Goal: Find specific page/section: Find specific page/section

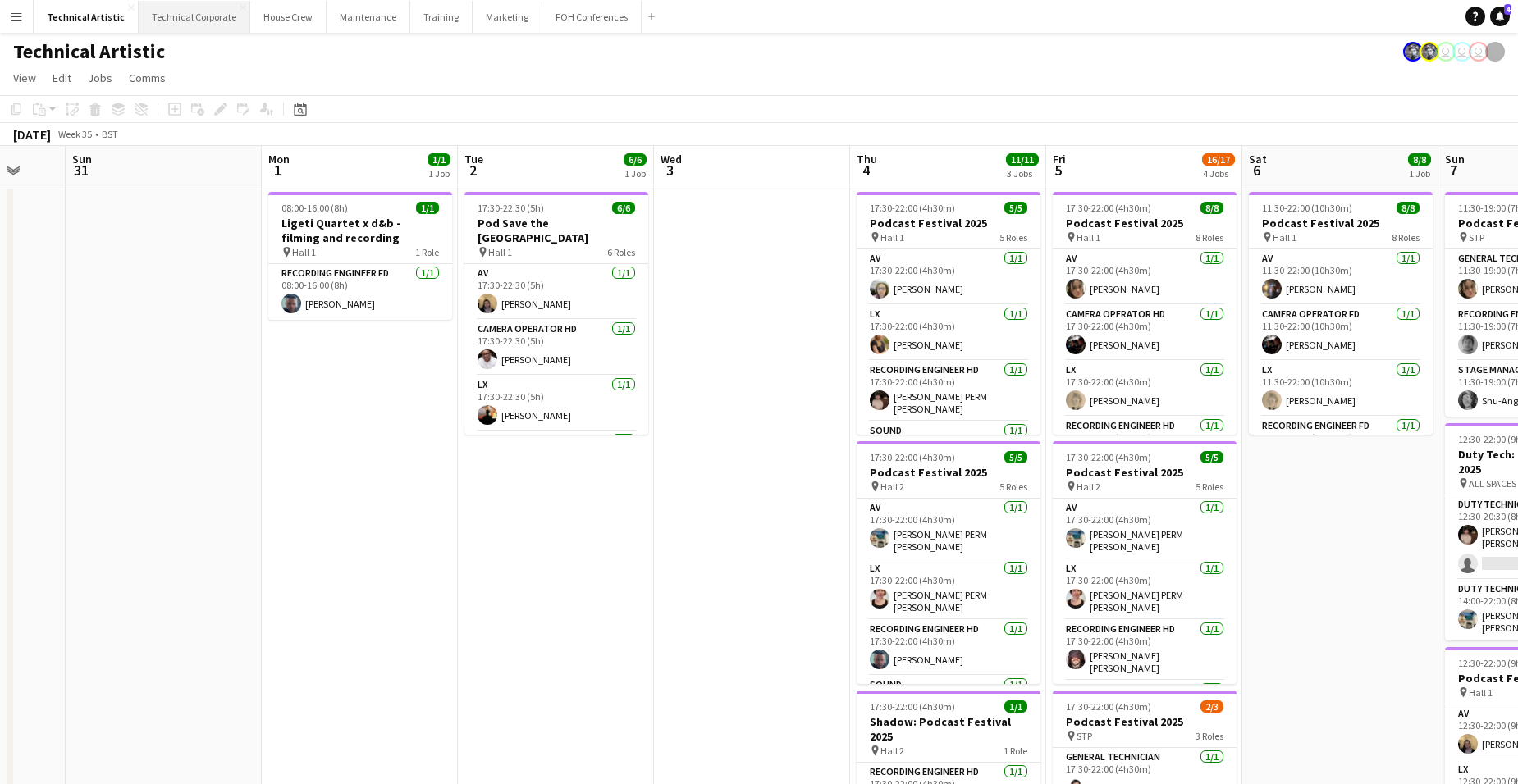
click at [200, 17] on button "Technical Corporate Close" at bounding box center [194, 17] width 112 height 32
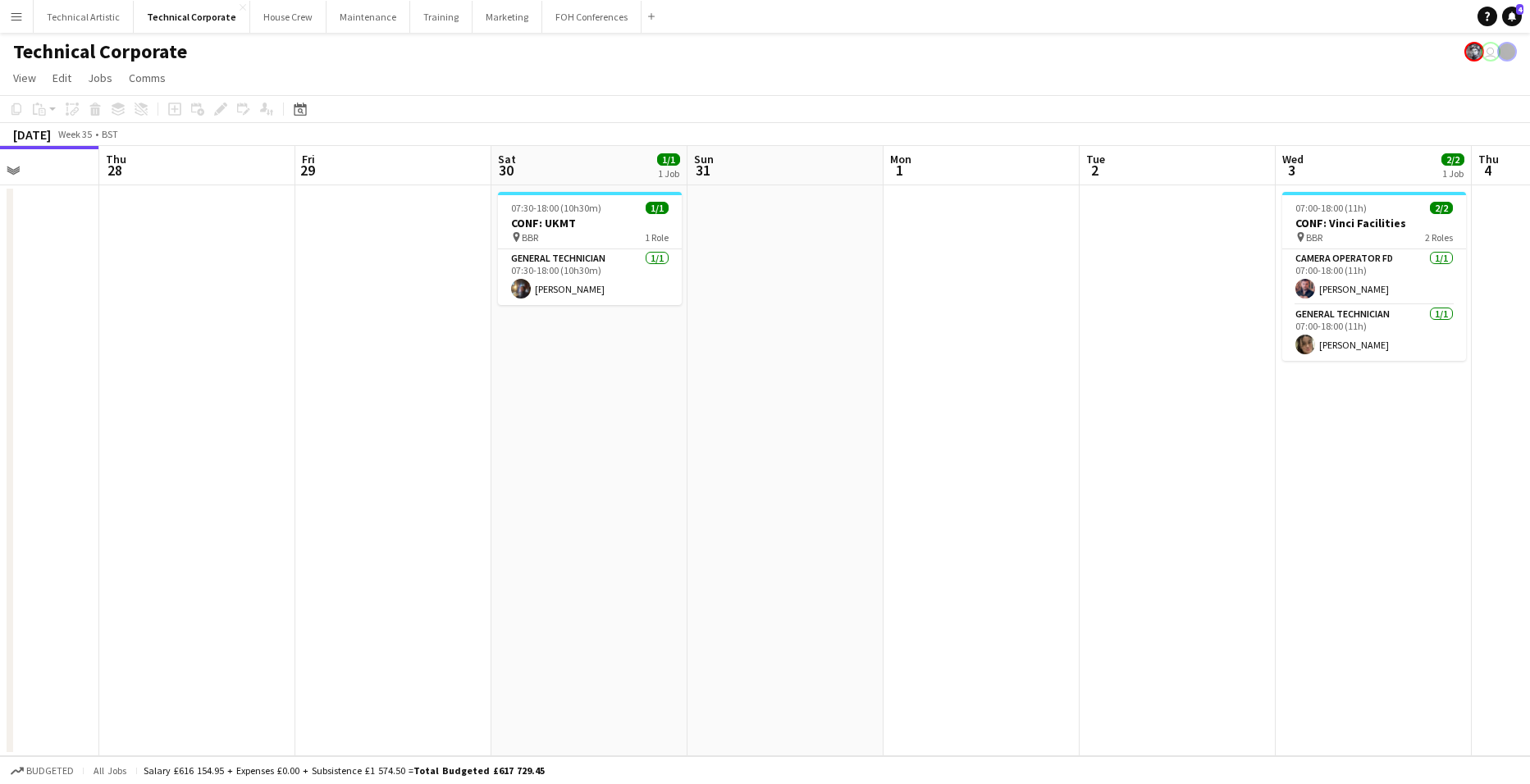
drag, startPoint x: 1084, startPoint y: 369, endPoint x: -42, endPoint y: 401, distance: 1126.5
click at [0, 401] on html "Menu Boards Boards Boards All jobs Status Workforce Workforce My Workforce Recr…" at bounding box center [765, 392] width 1530 height 784
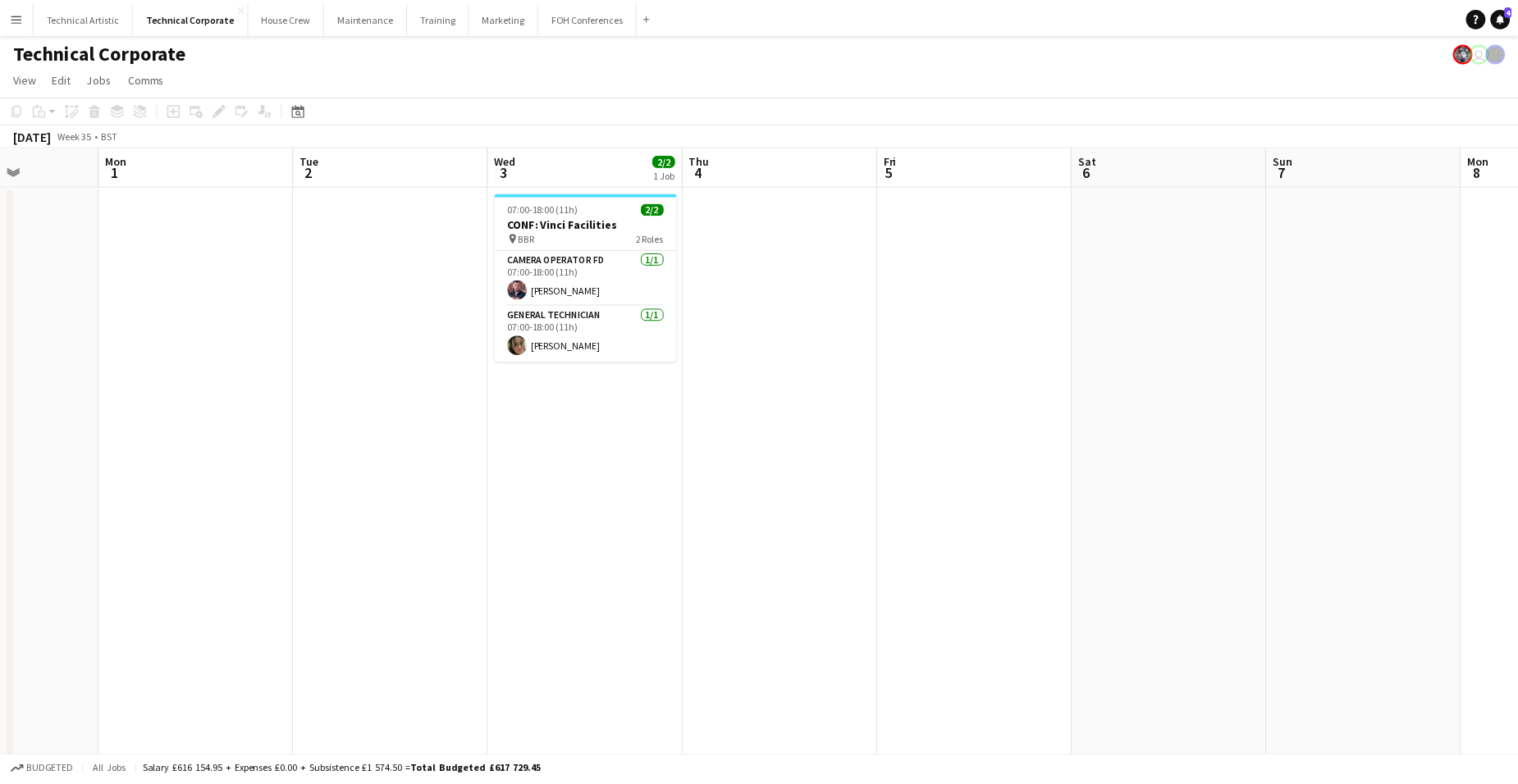
scroll to position [0, 564]
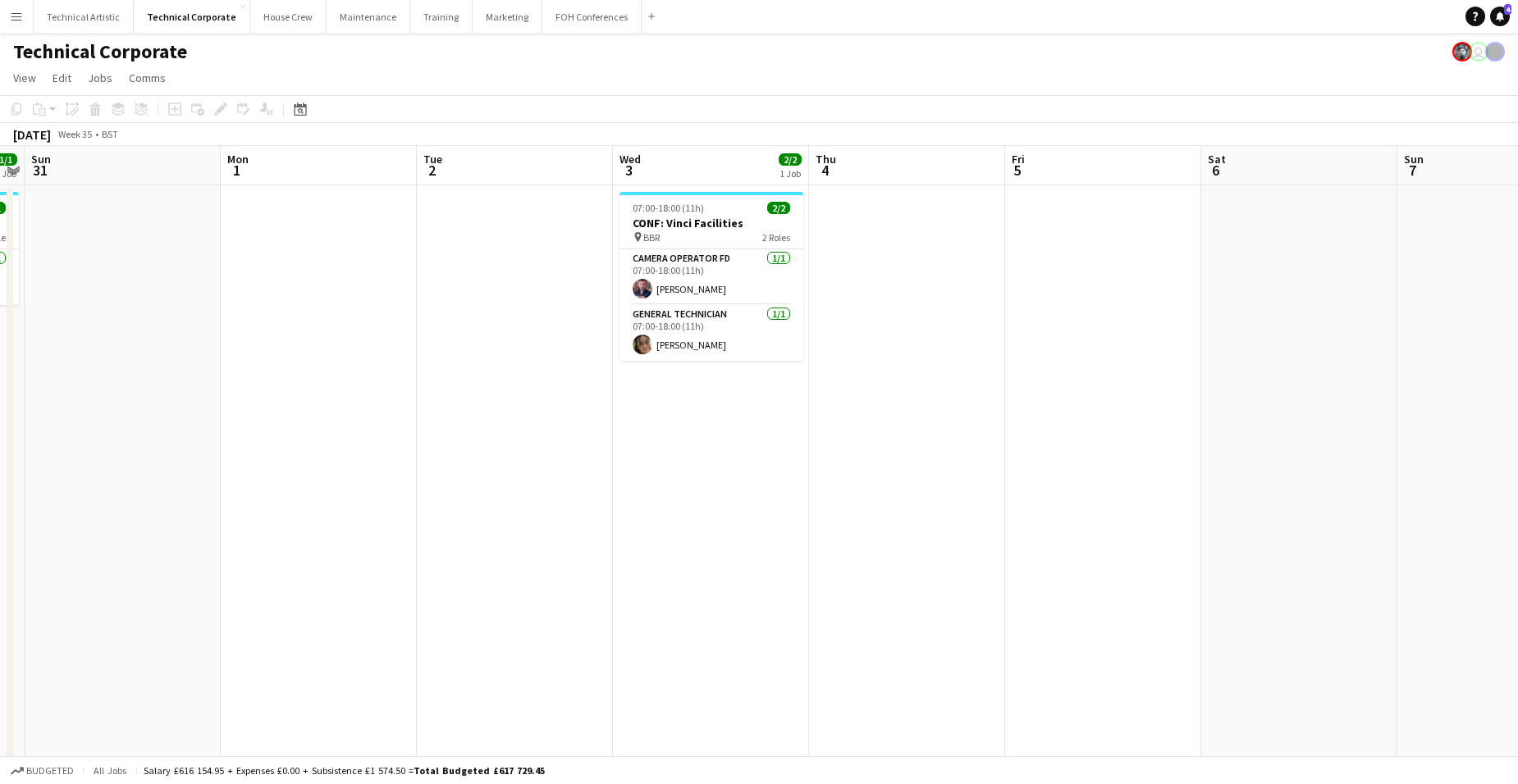
click at [705, 392] on app-date-cell "07:00-18:00 (11h) 2/2 CONF: Vinci Facilities pin BBR 2 Roles Camera Operator FD…" at bounding box center [711, 586] width 196 height 803
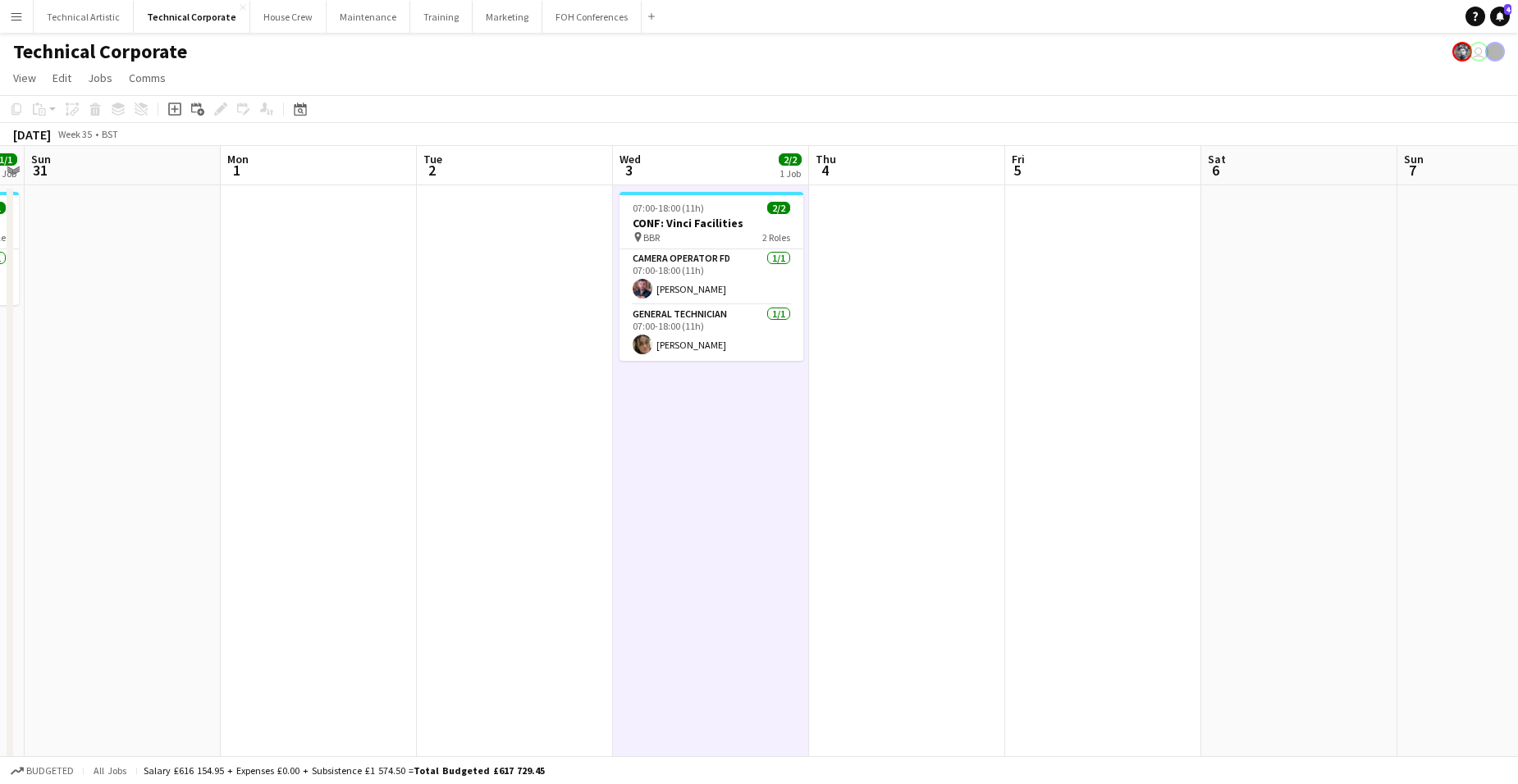
click at [719, 155] on app-board-header-date "Wed 3 2/2 1 Job" at bounding box center [711, 165] width 196 height 40
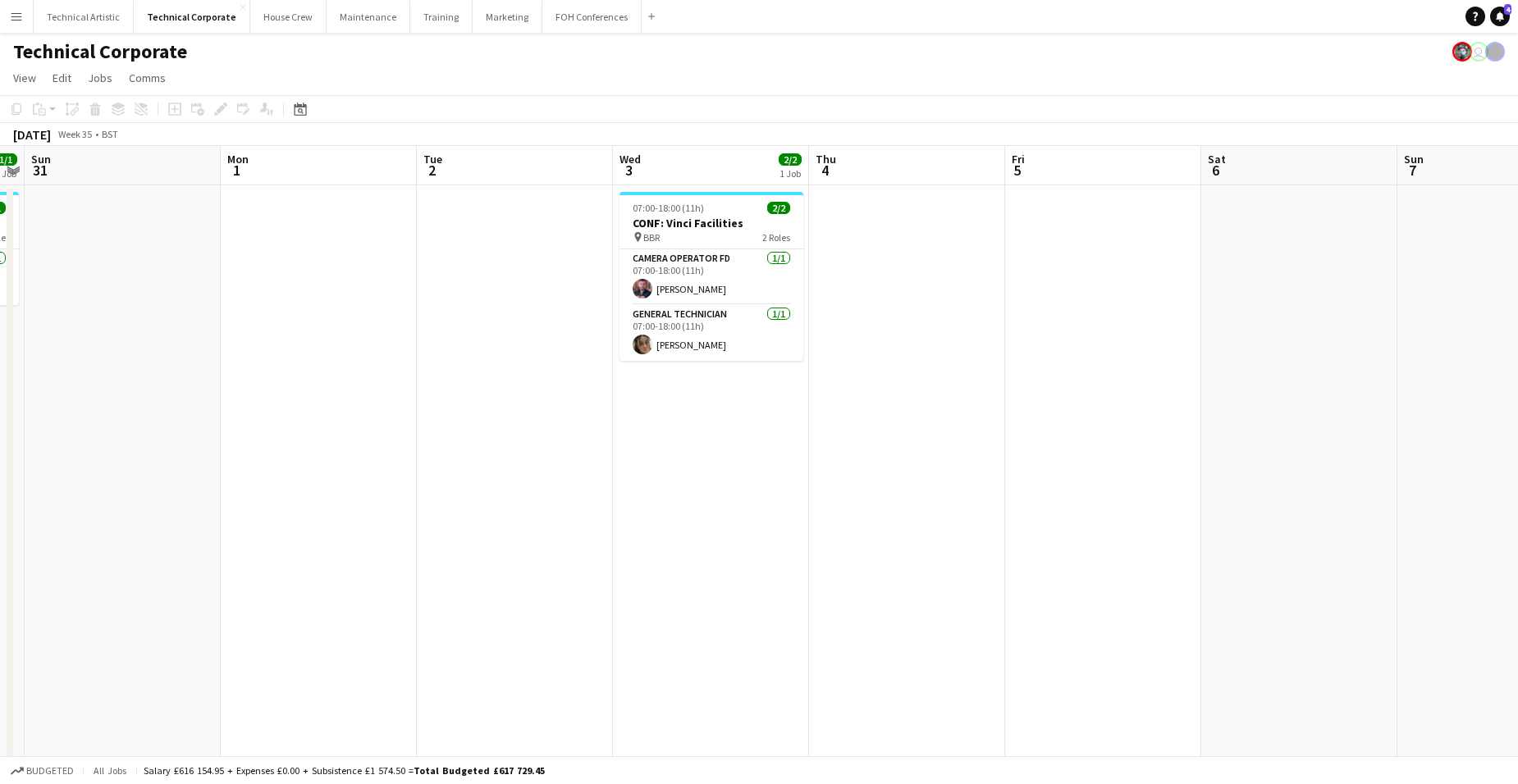
click at [719, 155] on app-board-header-date "Wed 3 2/2 1 Job" at bounding box center [711, 165] width 196 height 40
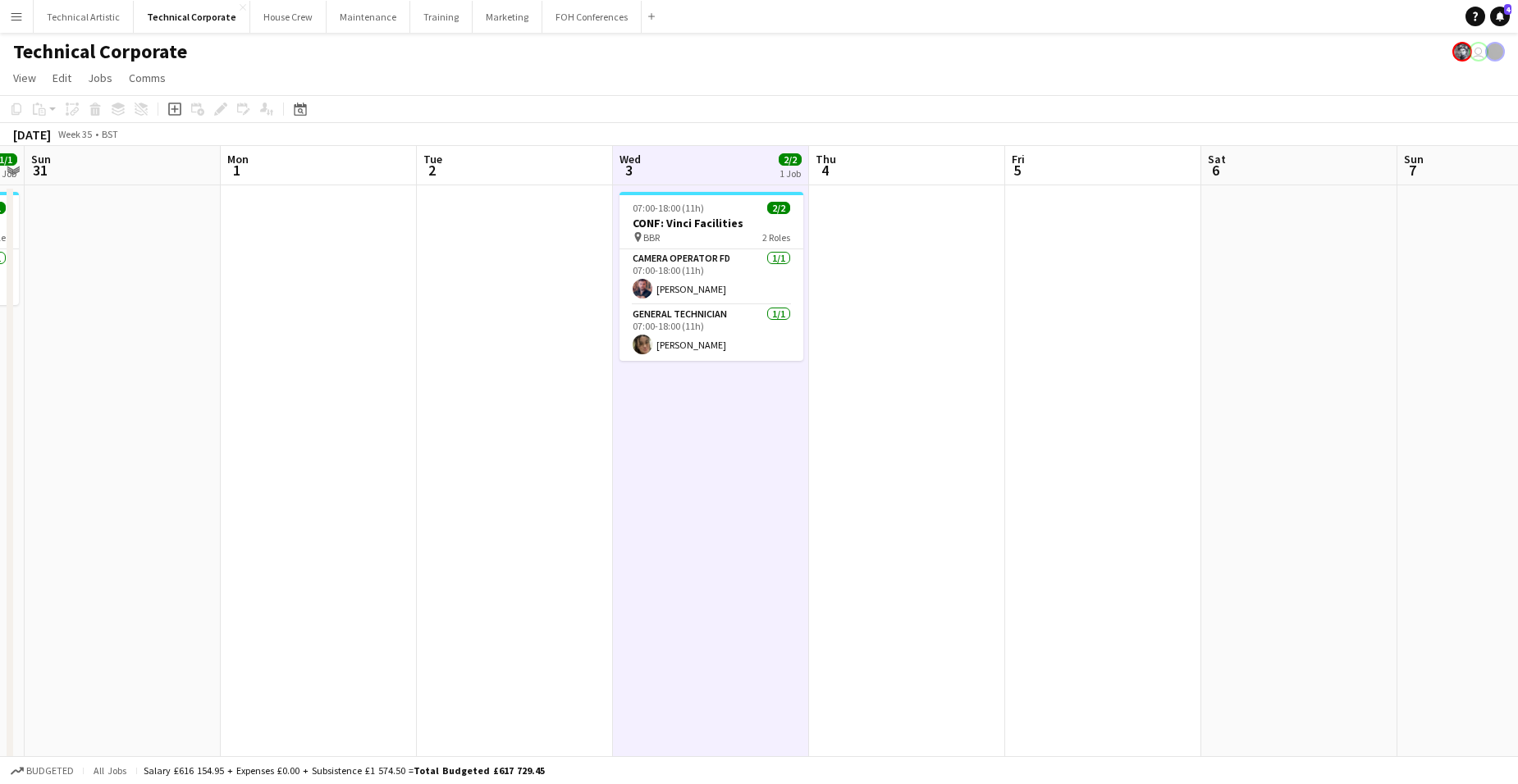
click at [719, 155] on app-board-header-date "Wed 3 2/2 1 Job" at bounding box center [711, 165] width 196 height 40
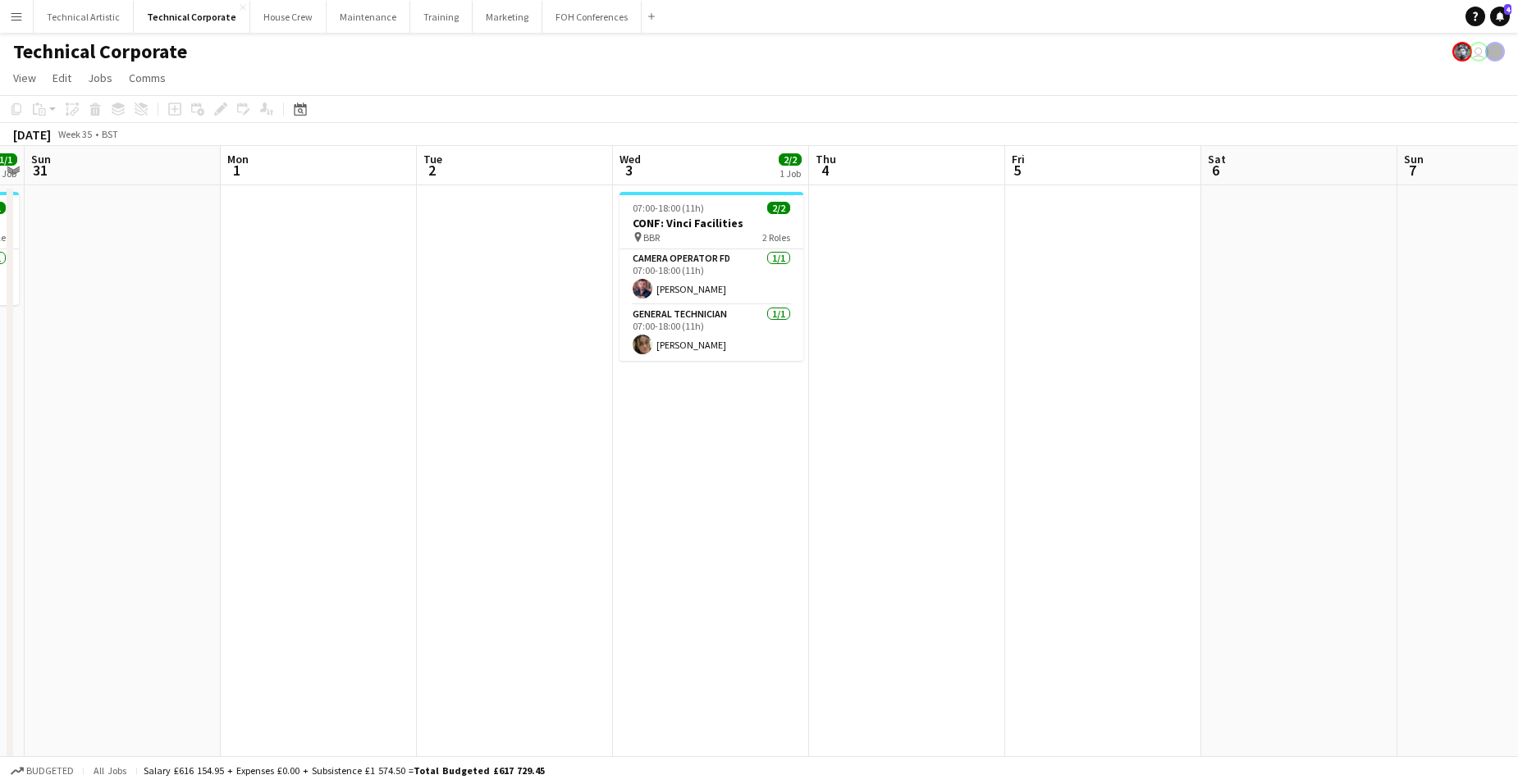
click at [719, 169] on app-board-header-date "Wed 3 2/2 1 Job" at bounding box center [711, 165] width 196 height 40
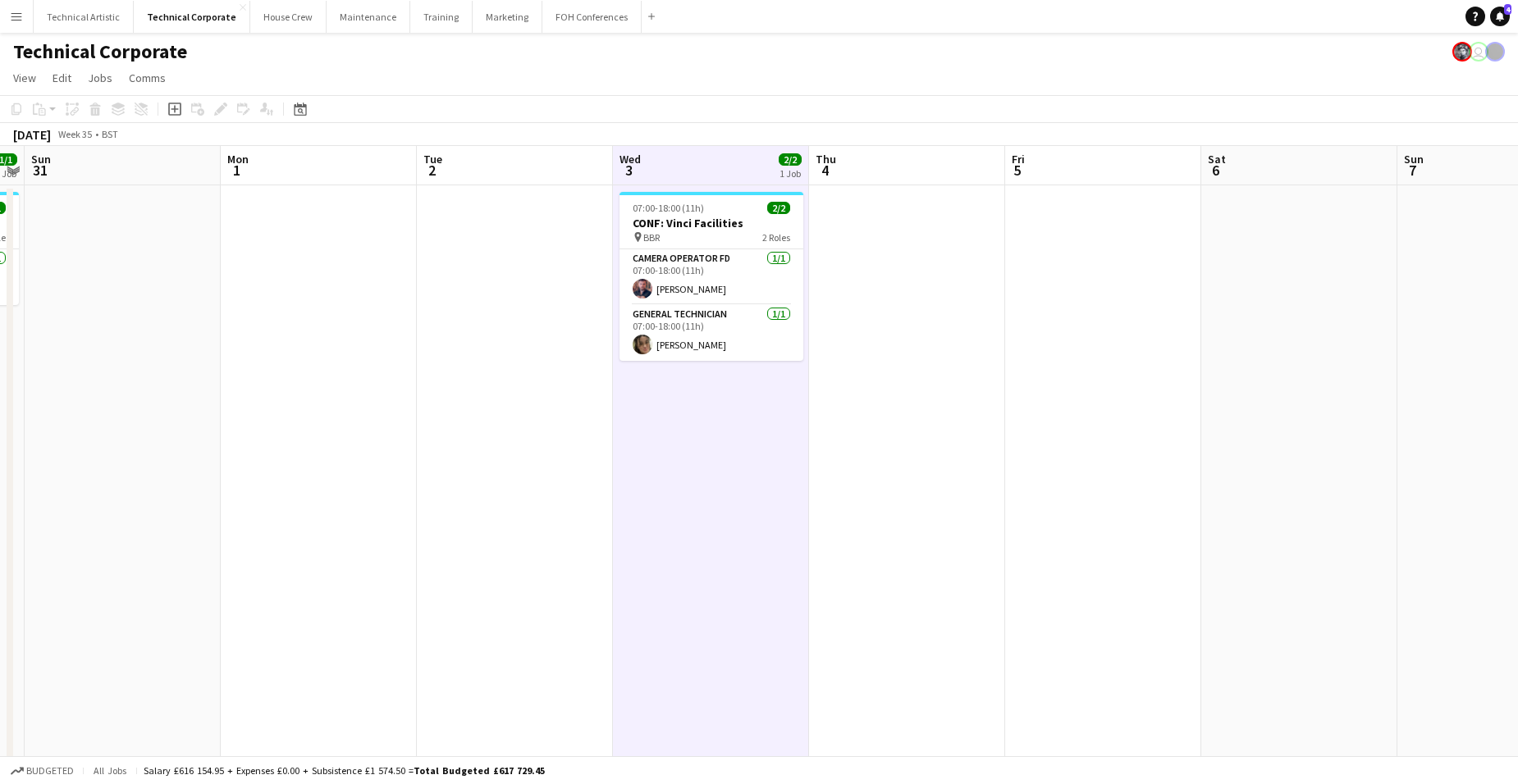
click at [719, 169] on app-board-header-date "Wed 3 2/2 1 Job" at bounding box center [711, 165] width 196 height 40
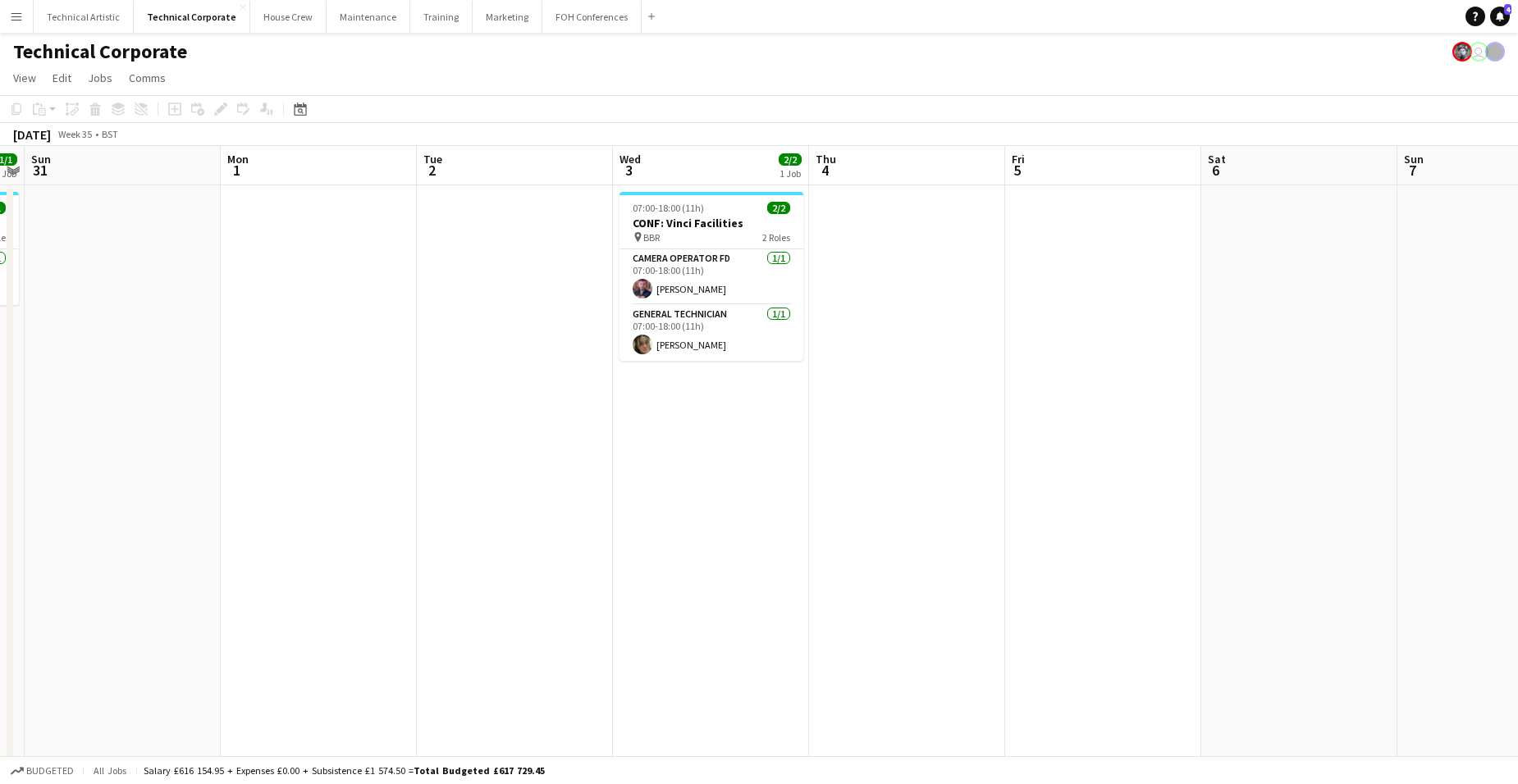
click at [719, 169] on app-board-header-date "Wed 3 2/2 1 Job" at bounding box center [711, 165] width 196 height 40
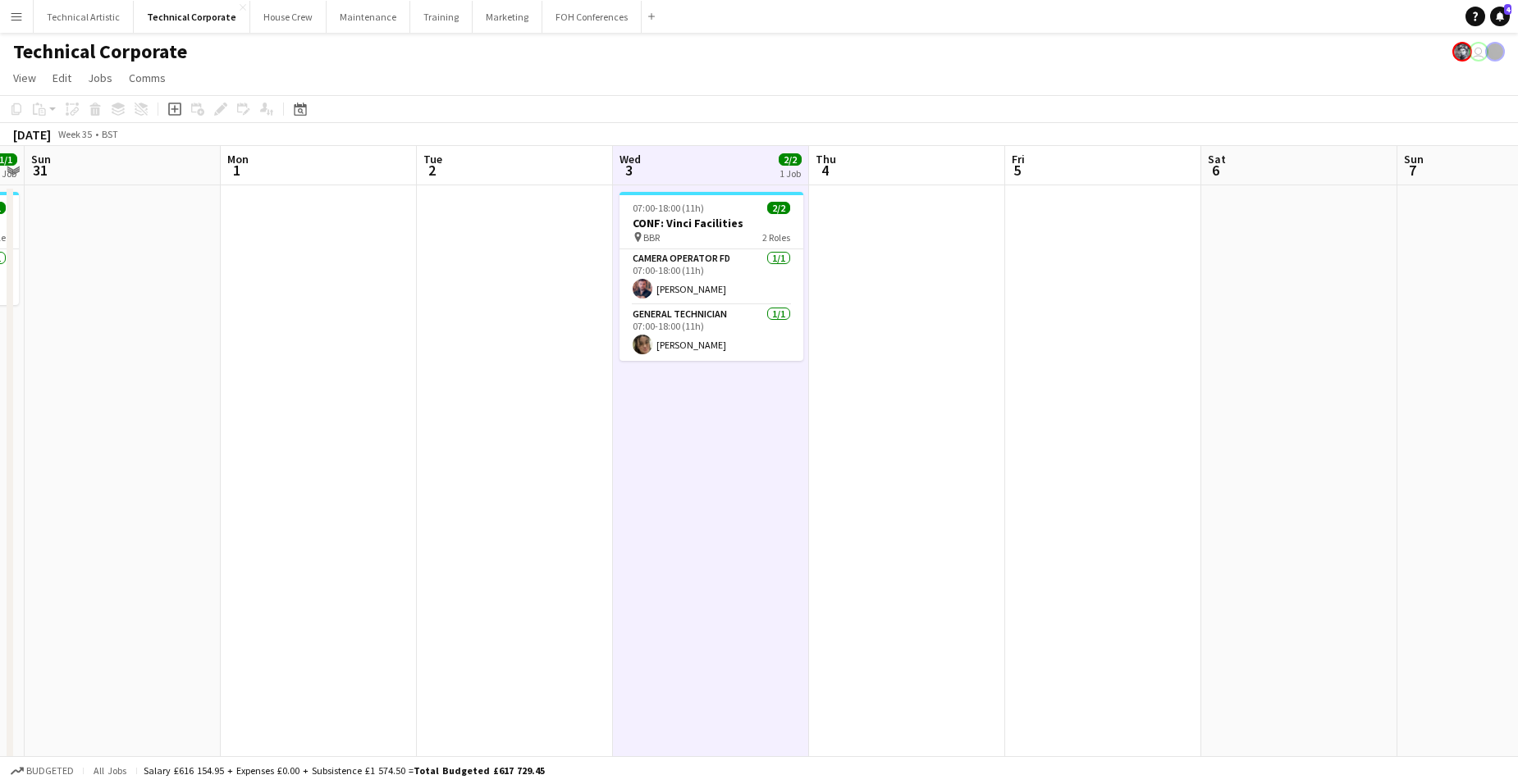
click at [719, 169] on app-board-header-date "Wed 3 2/2 1 Job" at bounding box center [711, 165] width 196 height 40
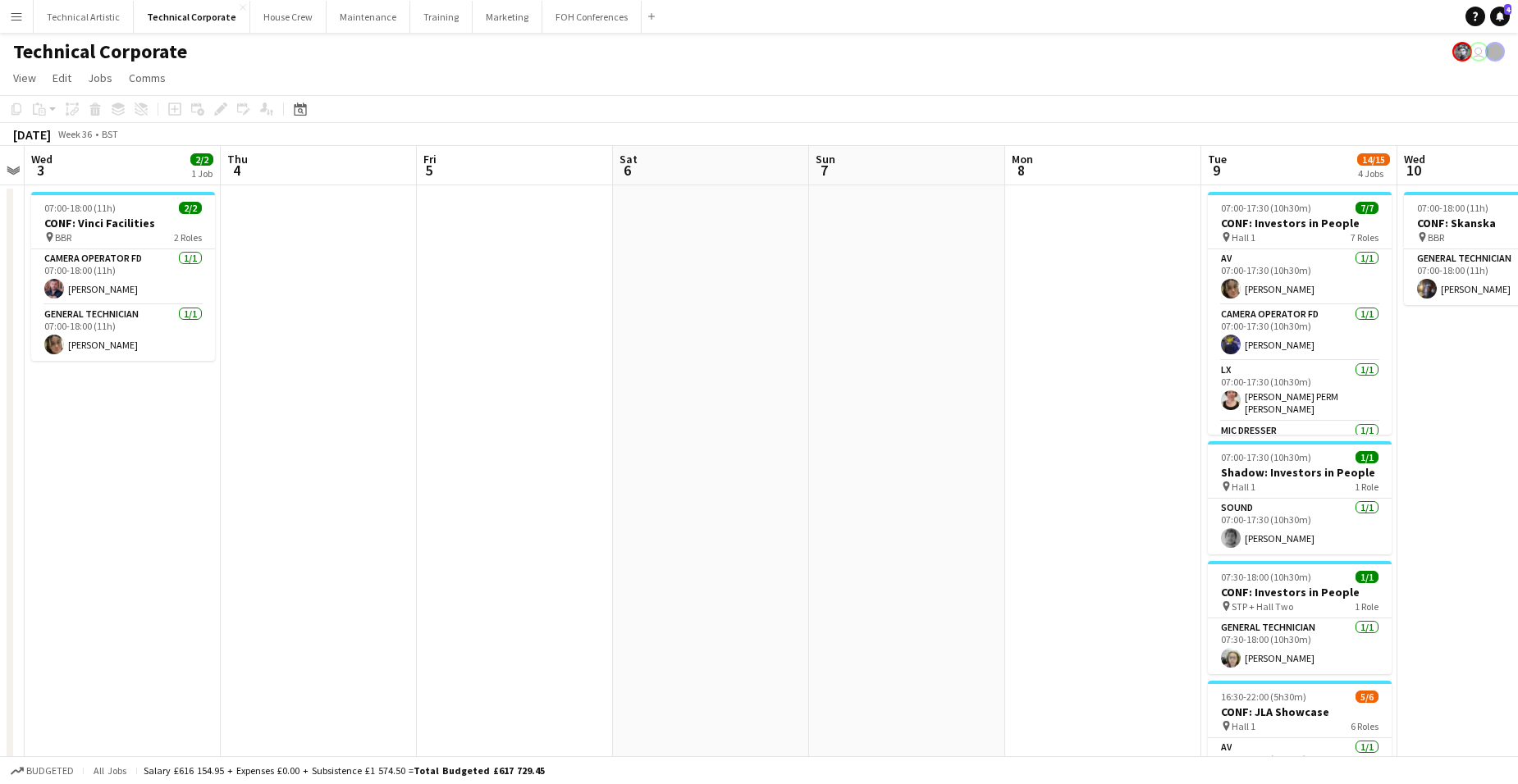
scroll to position [0, 427]
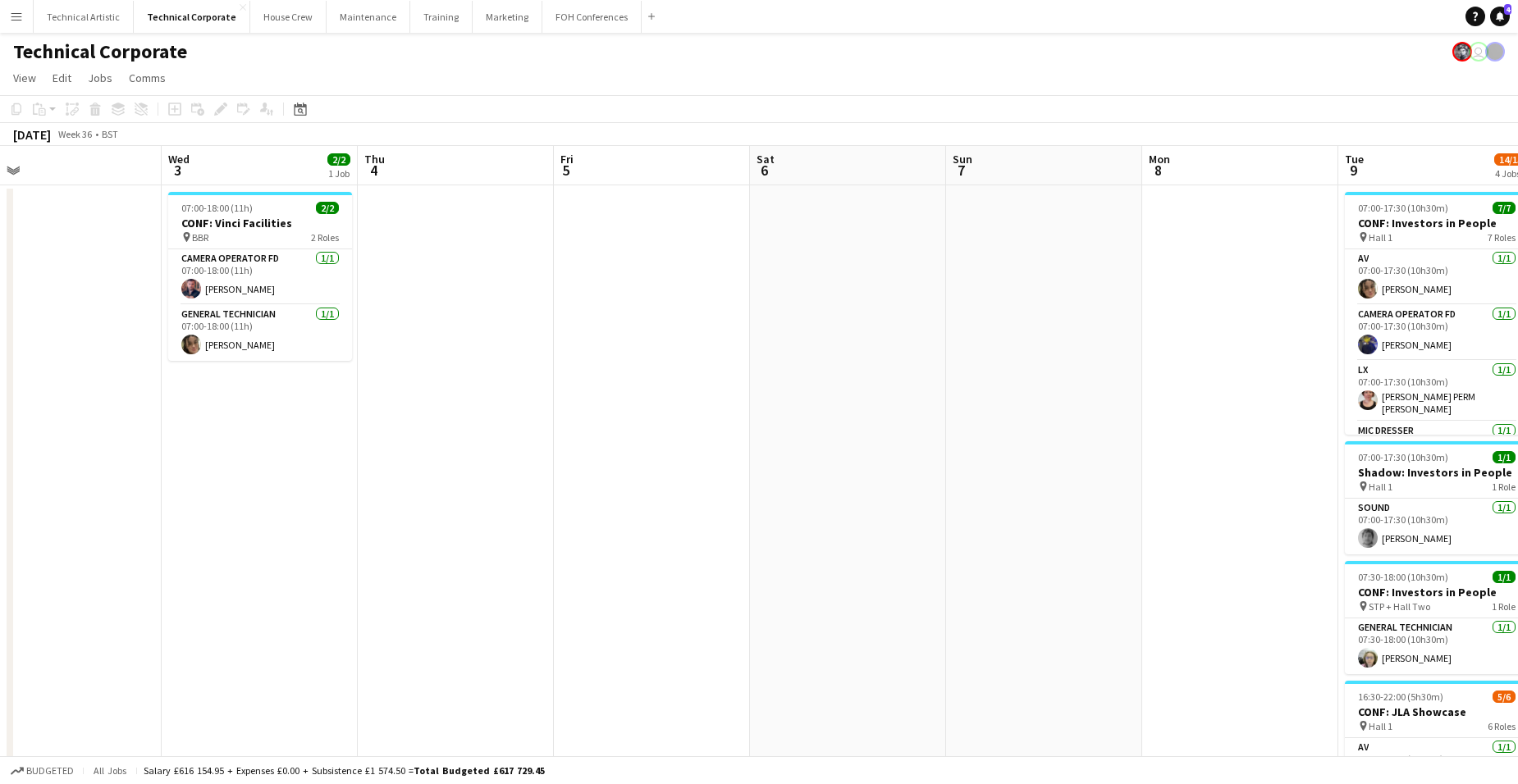
drag, startPoint x: 1373, startPoint y: 475, endPoint x: 922, endPoint y: 507, distance: 452.1
click at [922, 507] on app-calendar-viewport "Sun 31 Mon 1 Tue 2 Wed 3 2/2 1 Job Thu 4 Fri 5 Sat 6 Sun 7 Mon 8 Tue 9 14/15 4 …" at bounding box center [759, 567] width 1518 height 843
click at [853, 166] on app-board-header-date "Sat 6" at bounding box center [848, 165] width 196 height 40
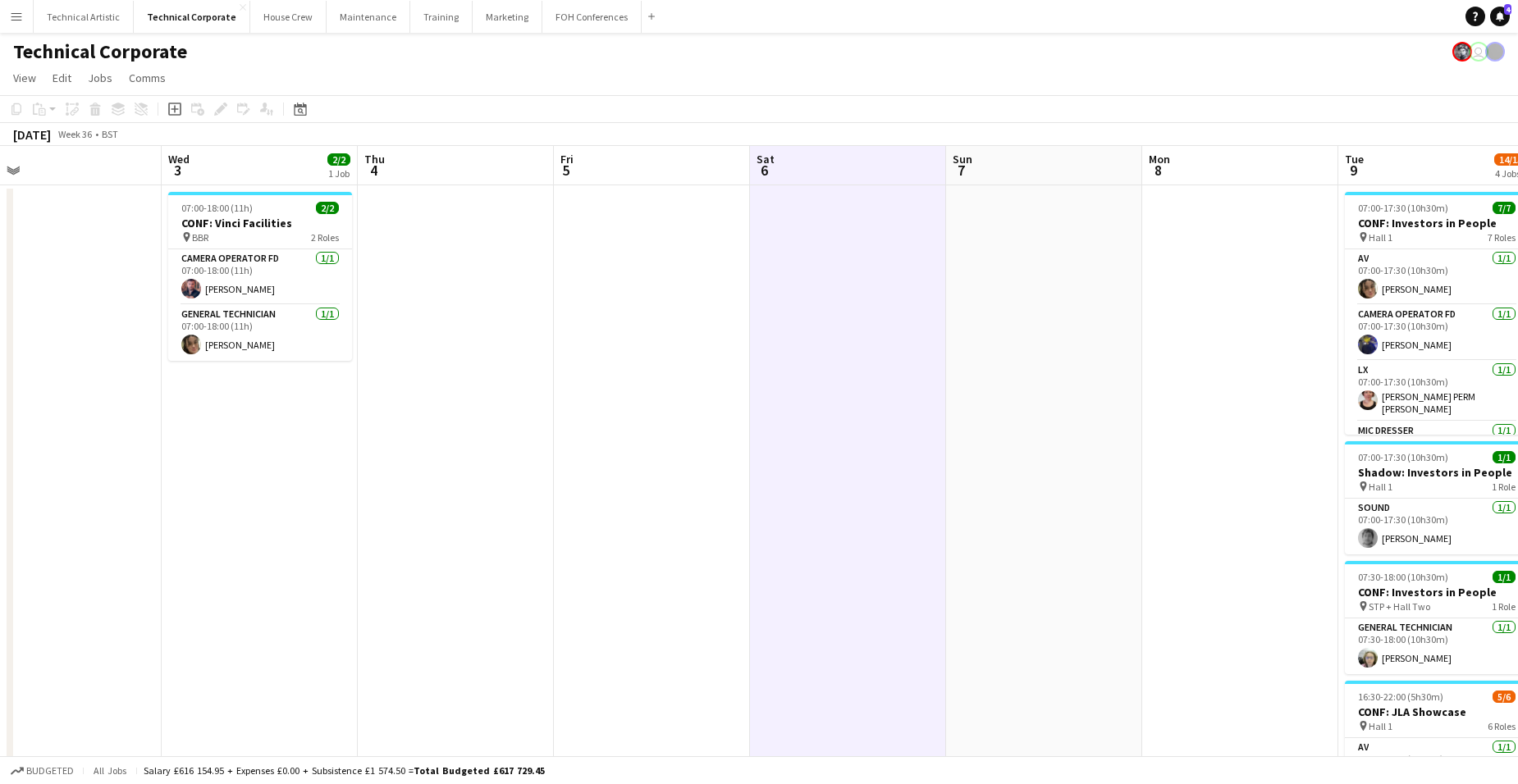
click at [845, 169] on app-board-header-date "Sat 6" at bounding box center [848, 165] width 196 height 40
